Goal: Task Accomplishment & Management: Complete application form

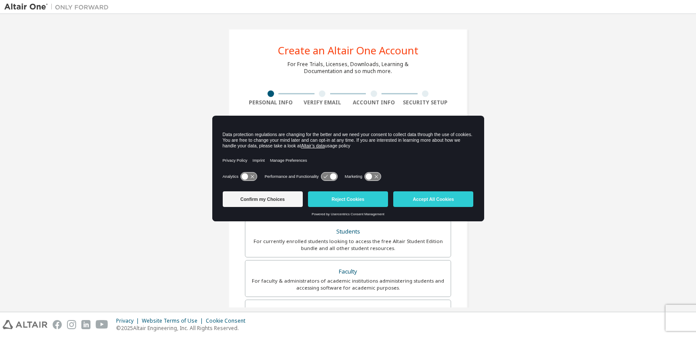
click at [251, 177] on icon at bounding box center [252, 176] width 3 height 3
click at [278, 200] on button "Confirm my Choices" at bounding box center [263, 199] width 80 height 16
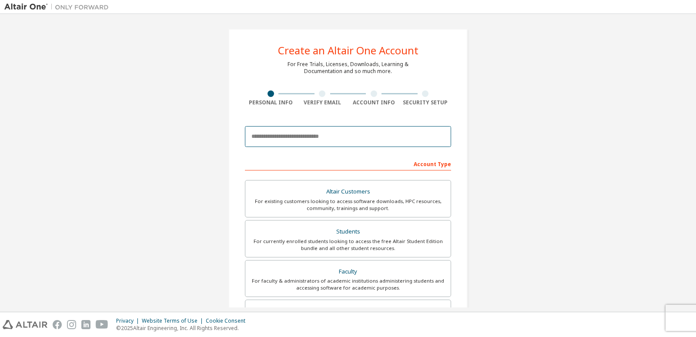
click at [271, 136] on input "email" at bounding box center [348, 136] width 206 height 21
click at [291, 139] on input "email" at bounding box center [348, 136] width 206 height 21
type input "**********"
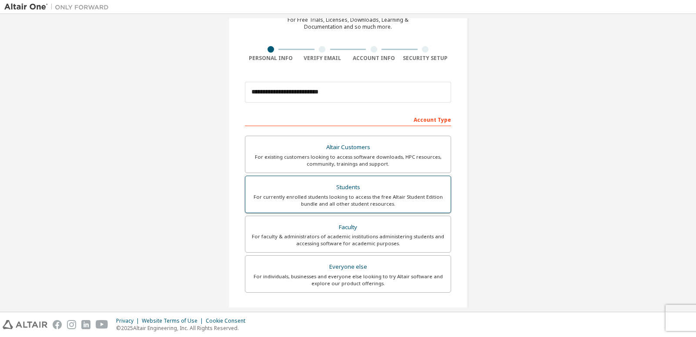
click at [355, 192] on div "Students" at bounding box center [347, 187] width 195 height 12
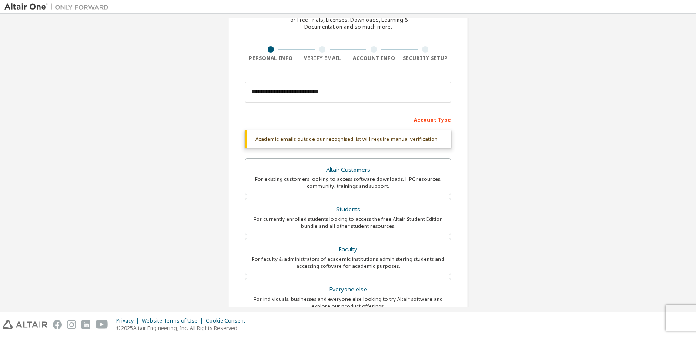
click at [306, 118] on div "Account Type" at bounding box center [348, 119] width 206 height 14
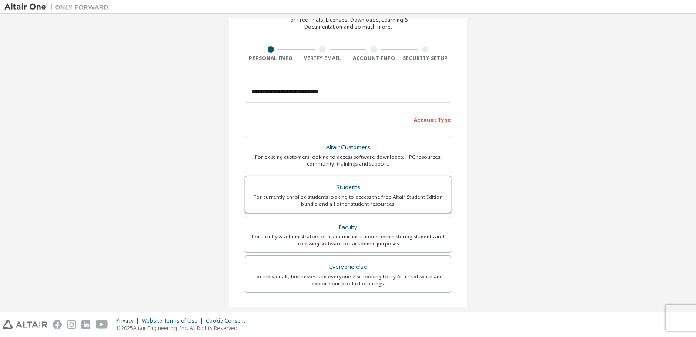
click at [370, 193] on div "For currently enrolled students looking to access the free Altair Student Editi…" at bounding box center [347, 200] width 195 height 14
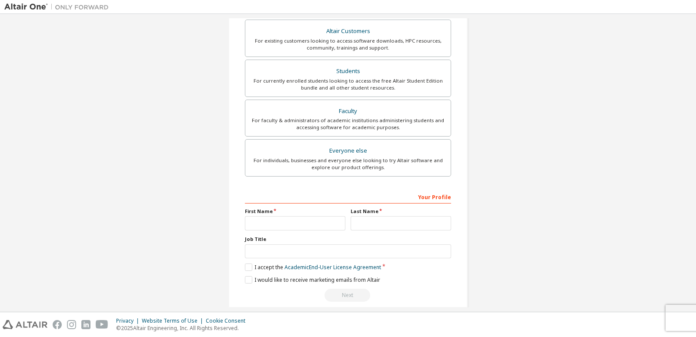
scroll to position [172, 0]
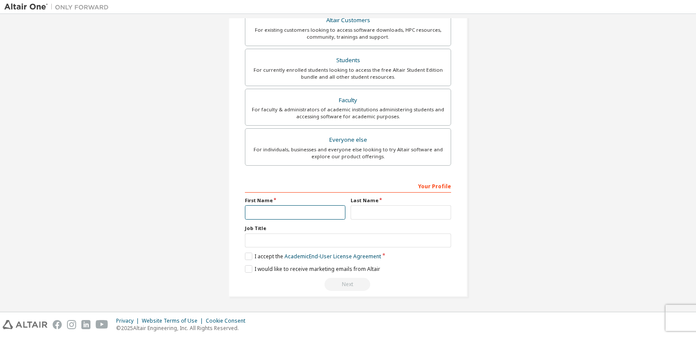
click at [287, 212] on input "text" at bounding box center [295, 212] width 100 height 14
type input "*****"
click at [393, 215] on input "text" at bounding box center [400, 212] width 100 height 14
type input "********"
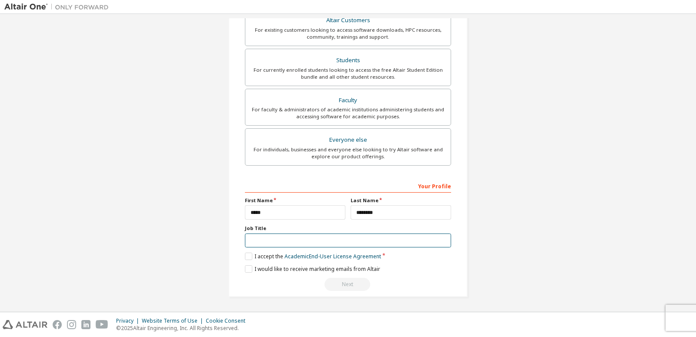
click at [351, 245] on input "text" at bounding box center [348, 240] width 206 height 14
click at [245, 254] on label "I accept the Academic End-User License Agreement" at bounding box center [313, 256] width 136 height 7
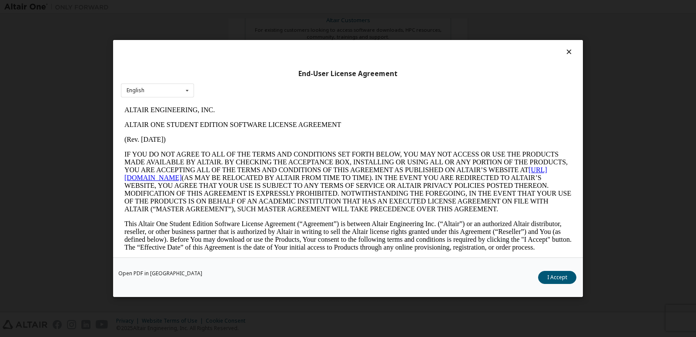
scroll to position [0, 0]
click at [550, 275] on button "I Accept" at bounding box center [557, 277] width 38 height 13
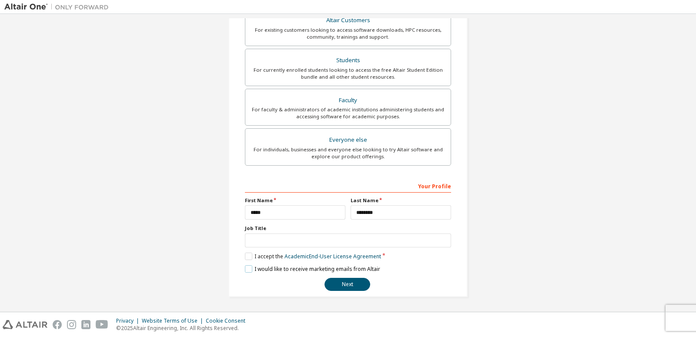
click at [245, 268] on label "I would like to receive marketing emails from Altair" at bounding box center [312, 268] width 135 height 7
click at [253, 237] on input "text" at bounding box center [348, 240] width 206 height 14
click at [360, 285] on button "Next" at bounding box center [347, 284] width 46 height 13
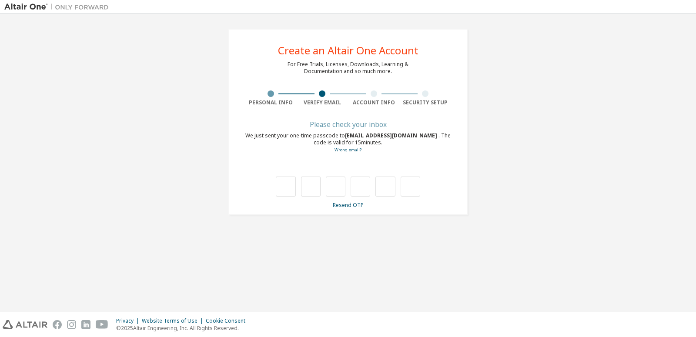
type input "*"
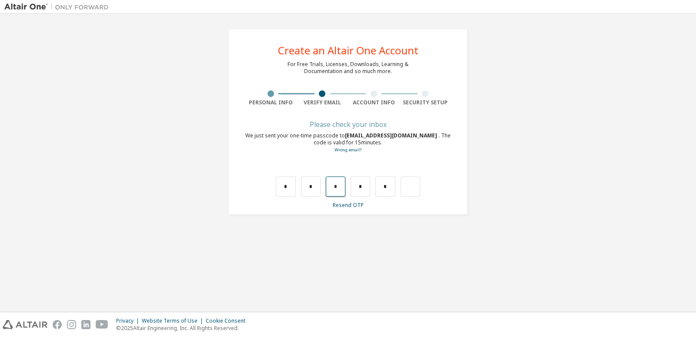
click at [340, 187] on input "*" at bounding box center [336, 187] width 20 height 20
drag, startPoint x: 384, startPoint y: 186, endPoint x: 365, endPoint y: 193, distance: 19.9
click at [375, 191] on input "*" at bounding box center [385, 187] width 20 height 20
click at [387, 184] on input "*" at bounding box center [385, 187] width 20 height 20
type input "*"
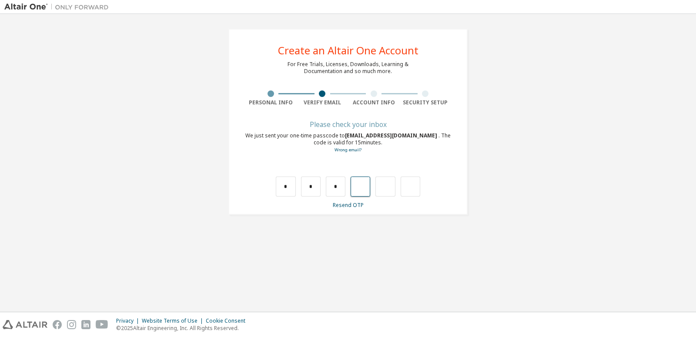
type input "*"
